Goal: Information Seeking & Learning: Learn about a topic

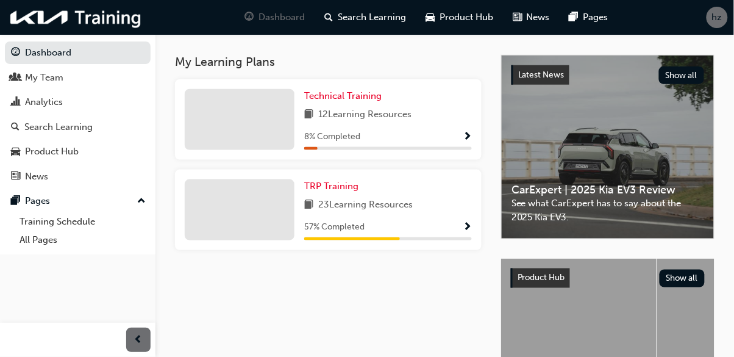
scroll to position [262, 0]
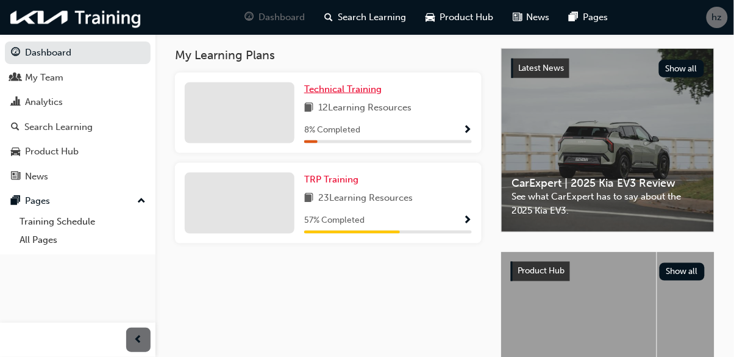
click at [360, 96] on link "Technical Training" at bounding box center [345, 89] width 82 height 14
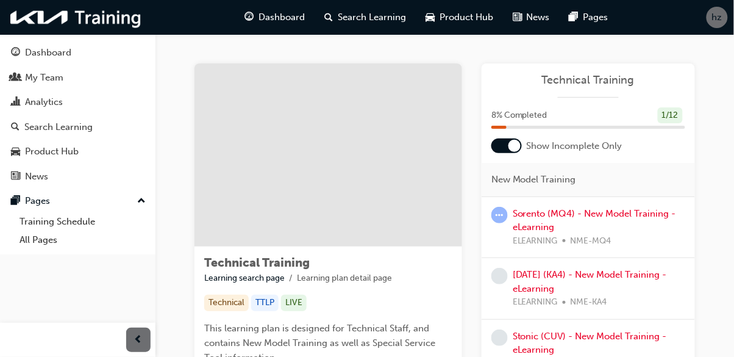
click at [45, 55] on div "Dashboard" at bounding box center [48, 53] width 46 height 14
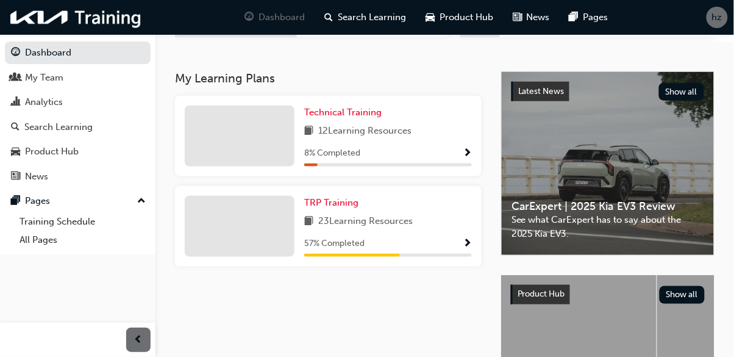
scroll to position [242, 0]
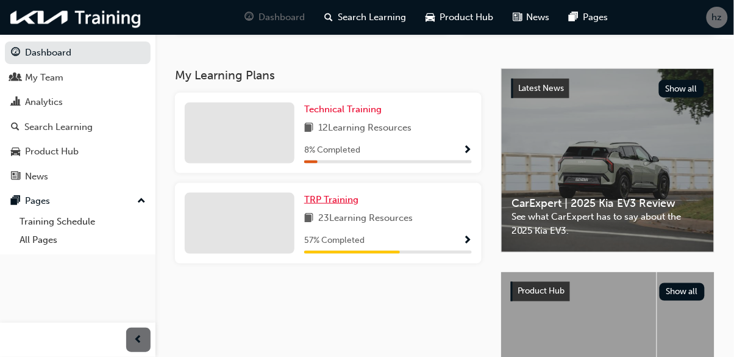
click at [338, 204] on span "TRP Training" at bounding box center [331, 199] width 54 height 11
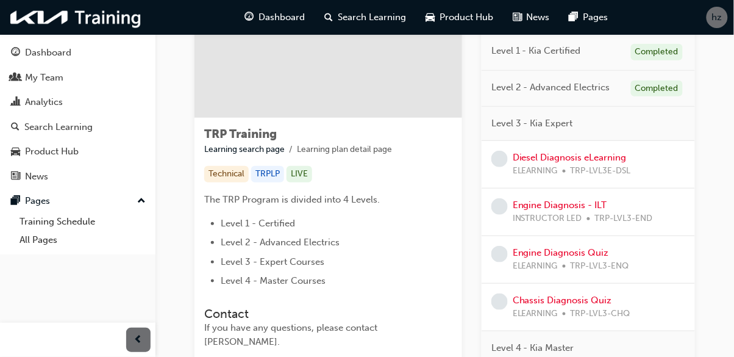
scroll to position [137, 0]
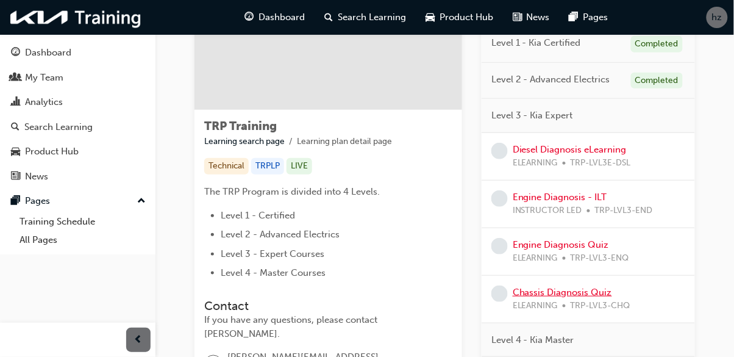
click at [598, 296] on link "Chassis Diagnosis Quiz" at bounding box center [562, 291] width 99 height 11
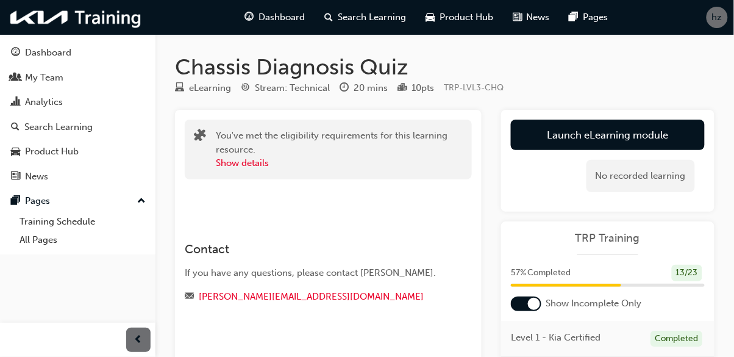
click at [660, 130] on link "Launch eLearning module" at bounding box center [608, 134] width 194 height 30
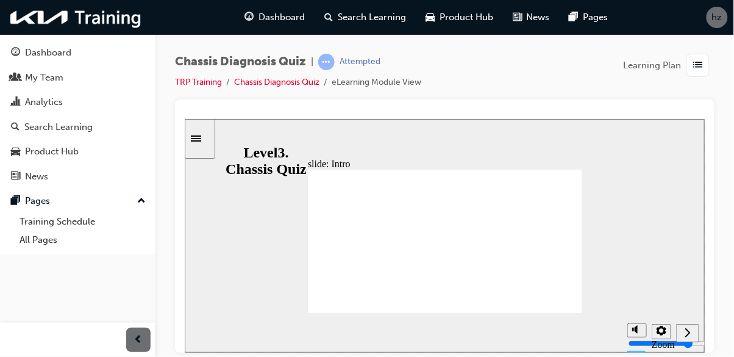
click at [686, 336] on nav "slide navigation" at bounding box center [686, 332] width 23 height 40
click at [685, 332] on icon "Next (Ctrl+Alt+Period)" at bounding box center [687, 331] width 6 height 11
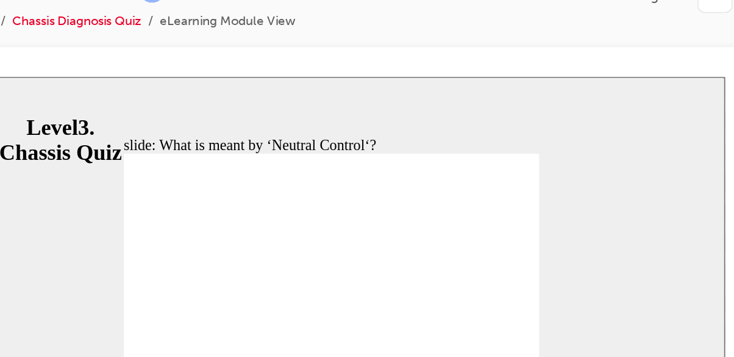
radio input "true"
click at [439, 285] on icon "Submit (Ctrl+Alt+S)" at bounding box center [438, 288] width 10 height 11
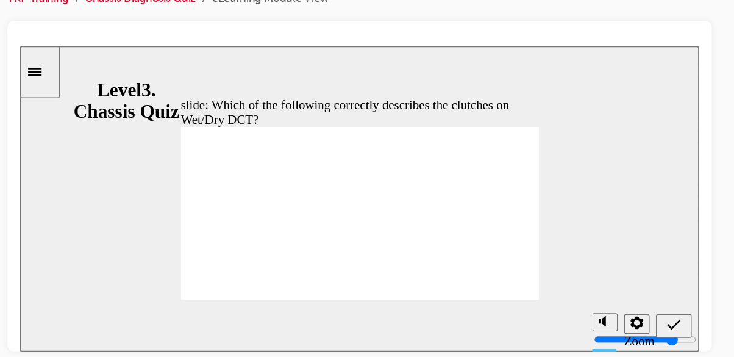
radio input "true"
radio input "false"
radio input "true"
click at [517, 258] on icon "Submit (Ctrl+Alt+S)" at bounding box center [521, 259] width 10 height 11
checkbox input "true"
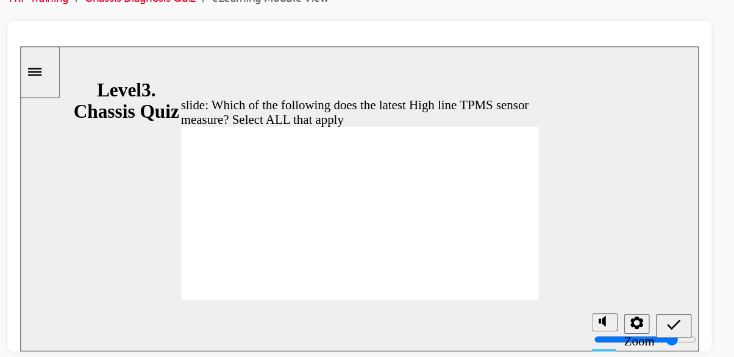
checkbox input "true"
click at [516, 254] on icon "Submit (Ctrl+Alt+S)" at bounding box center [521, 259] width 10 height 11
click at [425, 46] on div at bounding box center [280, 46] width 520 height 0
checkbox input "true"
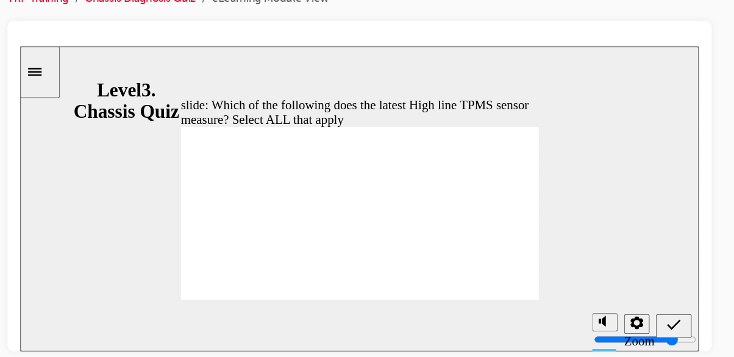
checkbox input "false"
click at [512, 260] on div "Submit (Ctrl+Alt+S)" at bounding box center [521, 260] width 18 height 13
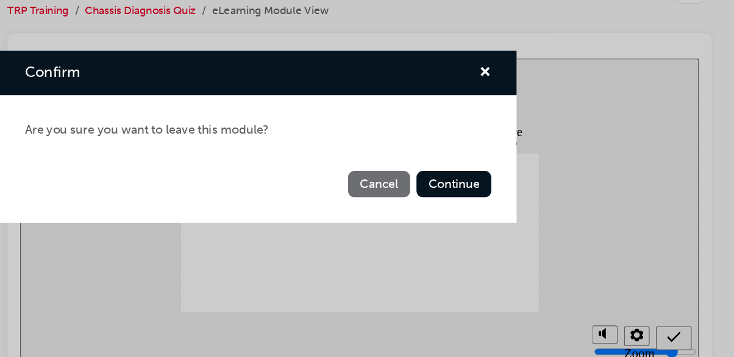
click at [463, 212] on button "Cancel" at bounding box center [460, 215] width 48 height 20
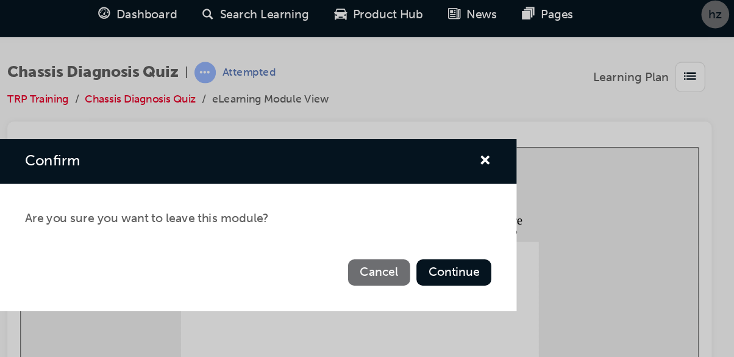
click at [527, 208] on button "Continue" at bounding box center [516, 215] width 57 height 20
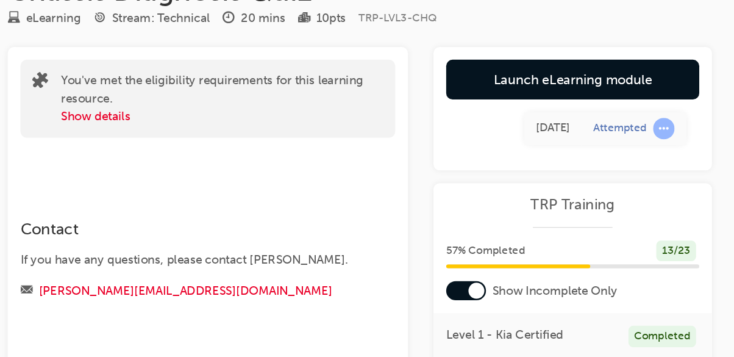
click at [673, 129] on link "Launch eLearning module" at bounding box center [608, 134] width 194 height 30
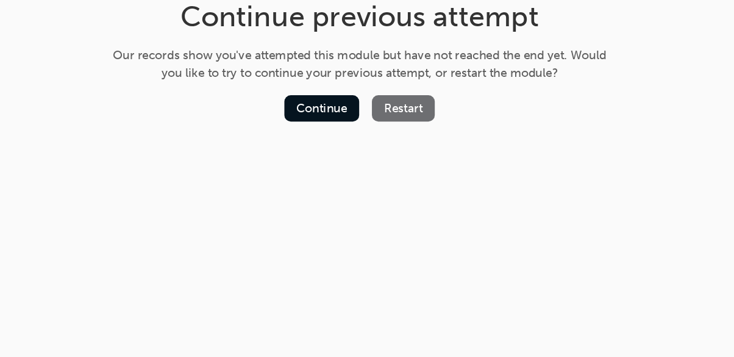
click at [470, 150] on button "Restart" at bounding box center [478, 157] width 48 height 20
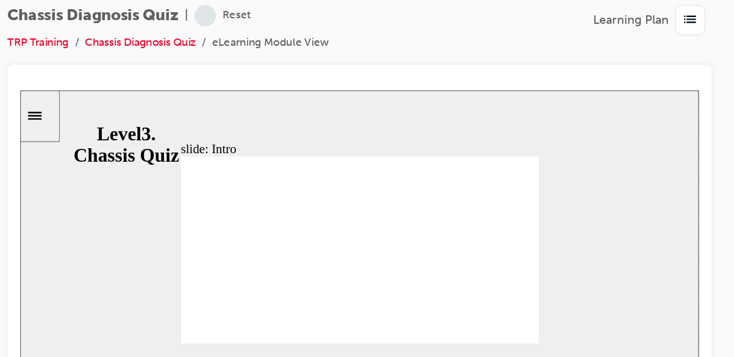
click at [520, 304] on nav "slide navigation" at bounding box center [522, 303] width 23 height 40
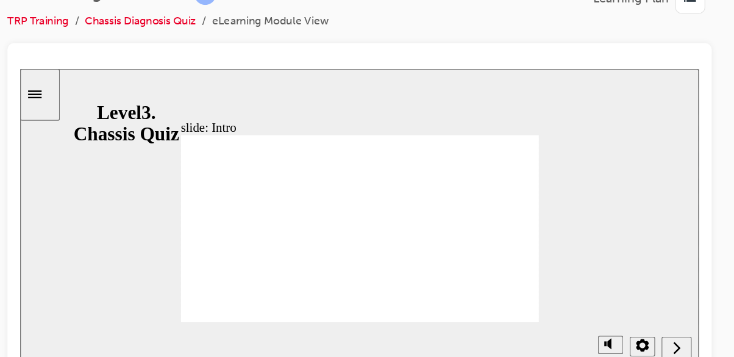
click at [520, 279] on icon "Next (Ctrl+Alt+Period)" at bounding box center [523, 280] width 6 height 11
radio input "true"
click at [516, 282] on icon "Submit (Ctrl+Alt+S)" at bounding box center [521, 280] width 10 height 11
click at [493, 68] on div at bounding box center [280, 68] width 520 height 0
click at [435, 68] on div at bounding box center [280, 68] width 520 height 0
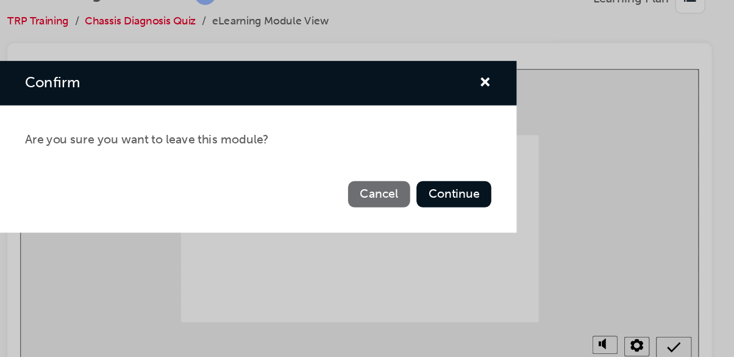
click at [534, 225] on button "Continue" at bounding box center [516, 215] width 57 height 20
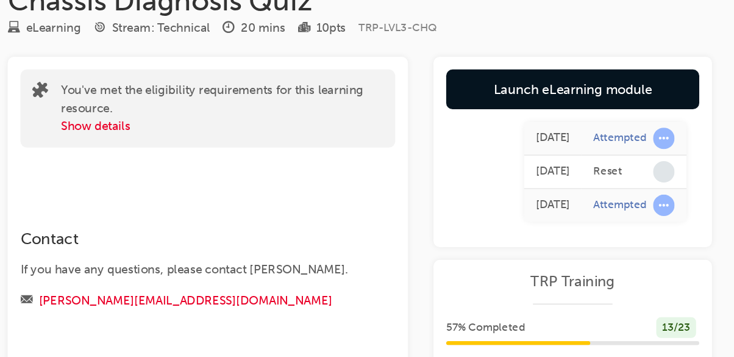
click at [666, 137] on link "Launch eLearning module" at bounding box center [608, 134] width 194 height 30
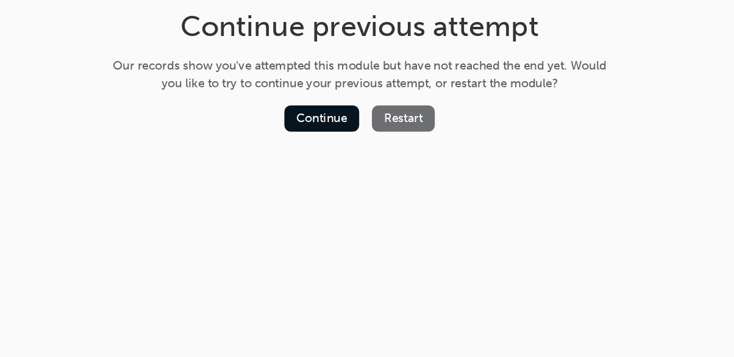
click at [480, 157] on button "Restart" at bounding box center [478, 157] width 48 height 20
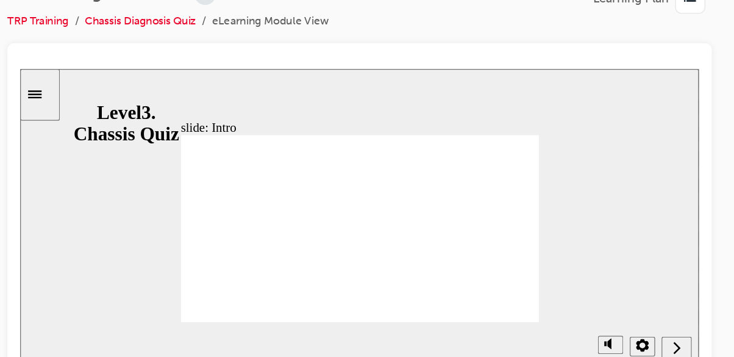
click at [520, 283] on nav "slide navigation" at bounding box center [522, 281] width 23 height 40
click at [522, 282] on icon "Next (Ctrl+Alt+Period)" at bounding box center [523, 280] width 6 height 11
radio input "true"
click at [519, 280] on icon "Submit (Ctrl+Alt+S)" at bounding box center [521, 280] width 10 height 11
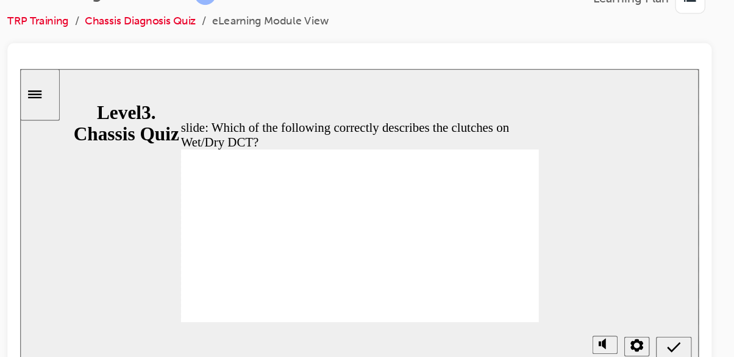
radio input "true"
click at [519, 280] on icon "Submit (Ctrl+Alt+S)" at bounding box center [521, 280] width 10 height 11
checkbox input "true"
checkbox input "false"
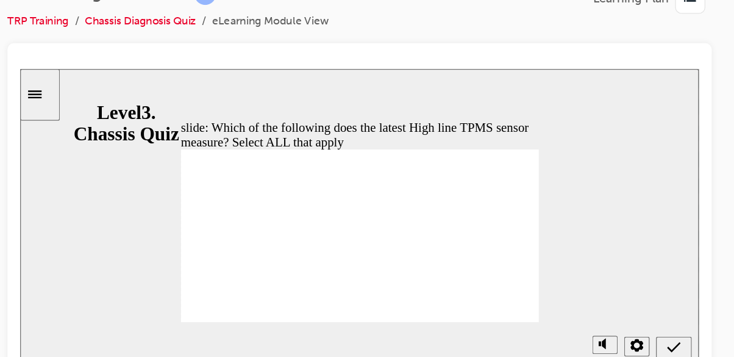
checkbox input "true"
click at [520, 282] on icon "Submit (Ctrl+Alt+S)" at bounding box center [521, 281] width 10 height 8
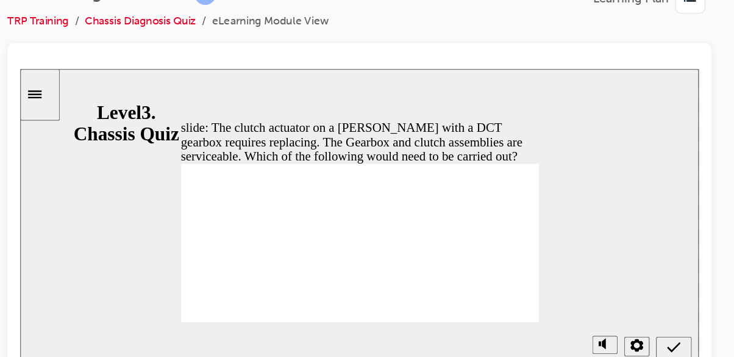
radio input "false"
radio input "true"
click at [522, 277] on icon "Submit (Ctrl+Alt+S)" at bounding box center [521, 280] width 10 height 11
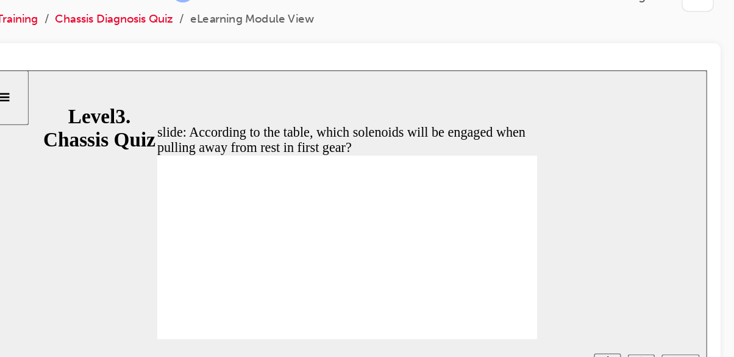
radio input "true"
click at [491, 282] on icon "Submit (Ctrl+Alt+S)" at bounding box center [487, 282] width 10 height 11
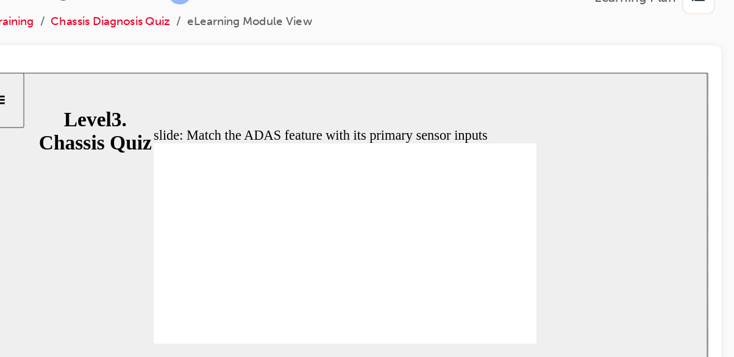
click at [478, 283] on icon "Submit (Ctrl+Alt+S)" at bounding box center [483, 285] width 10 height 11
click at [489, 285] on div "Submit (Ctrl+Alt+S)" at bounding box center [483, 286] width 18 height 13
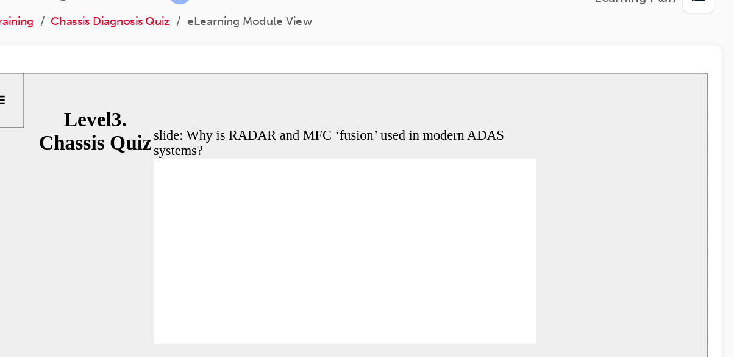
radio input "false"
radio input "true"
click at [485, 286] on icon "Submit (Ctrl+Alt+S)" at bounding box center [483, 285] width 10 height 11
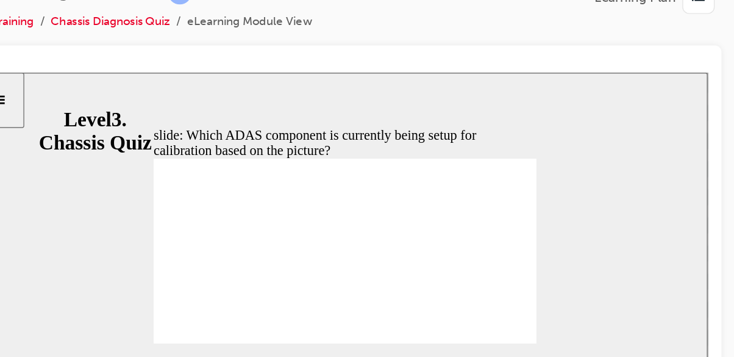
radio input "true"
click at [481, 285] on icon "Submit (Ctrl+Alt+S)" at bounding box center [483, 285] width 10 height 11
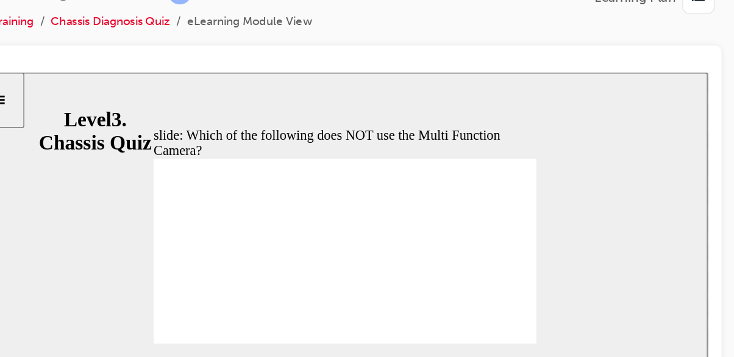
radio input "false"
radio input "true"
click at [480, 286] on icon "Submit (Ctrl+Alt+S)" at bounding box center [483, 285] width 10 height 8
radio input "true"
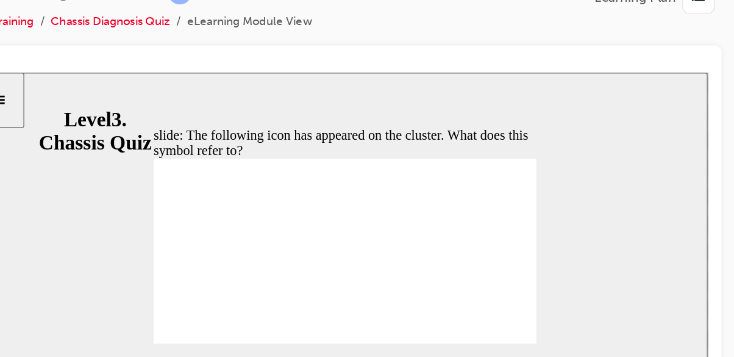
click at [478, 285] on icon "Submit (Ctrl+Alt+S)" at bounding box center [483, 285] width 10 height 11
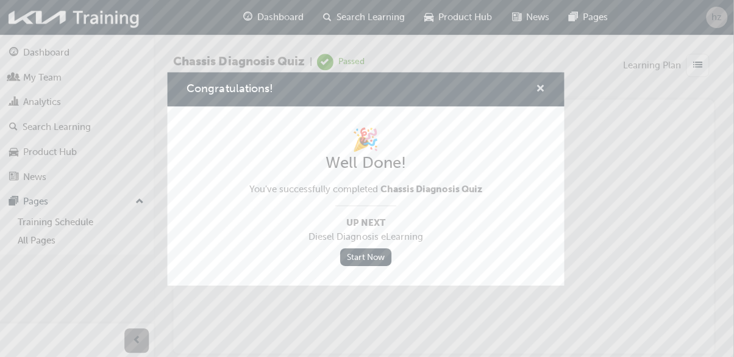
click at [539, 90] on span "cross-icon" at bounding box center [540, 89] width 9 height 11
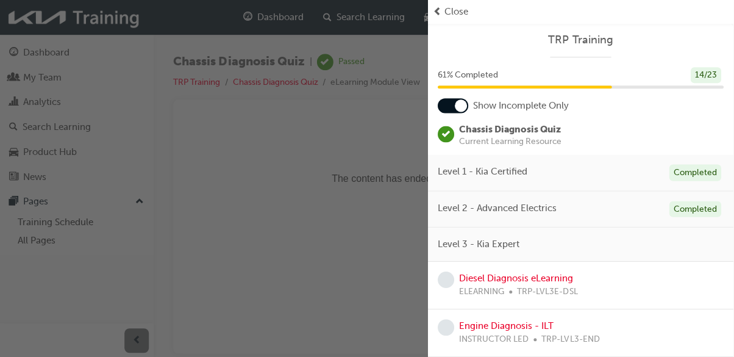
click at [447, 5] on span "Close" at bounding box center [458, 12] width 24 height 14
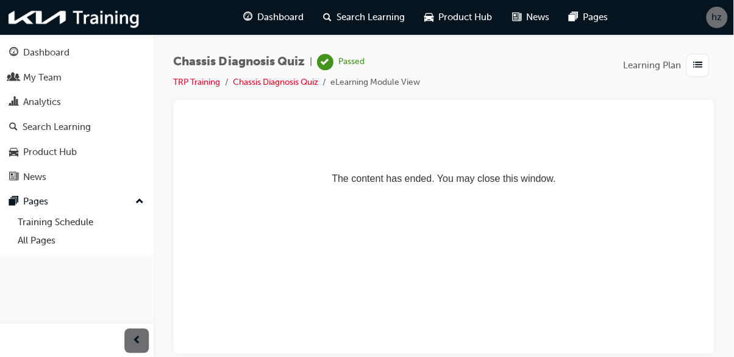
click at [722, 21] on span "hz" at bounding box center [717, 17] width 10 height 14
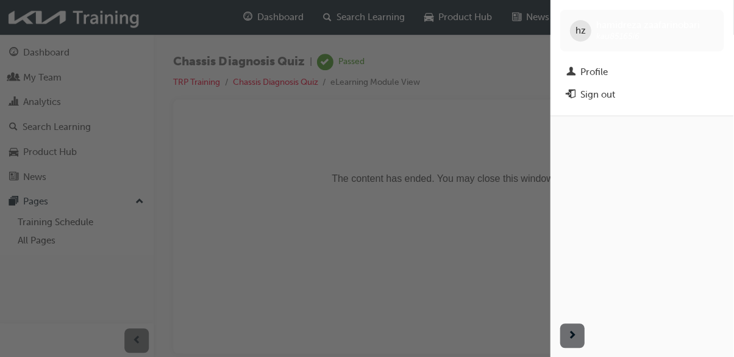
click at [592, 102] on div "Sign out" at bounding box center [642, 94] width 151 height 15
